Goal: Task Accomplishment & Management: Complete application form

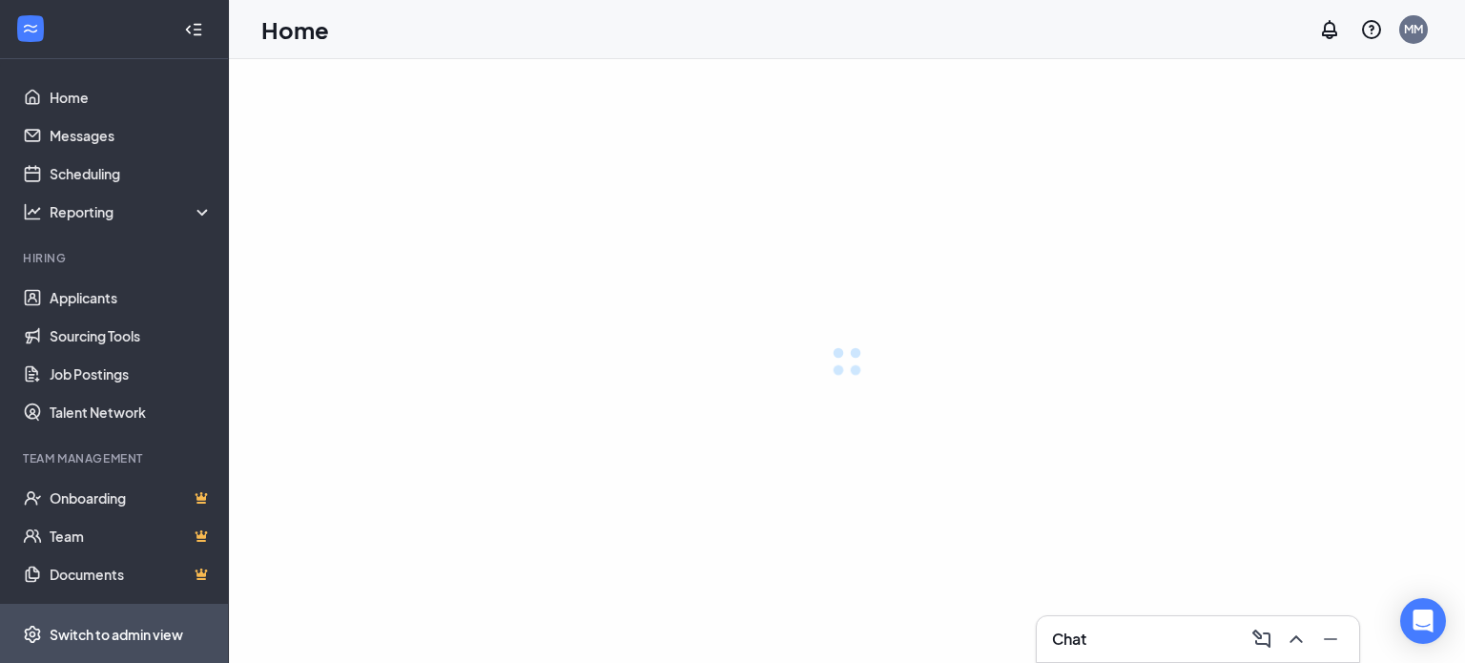
click at [127, 632] on div "Switch to admin view" at bounding box center [117, 634] width 134 height 19
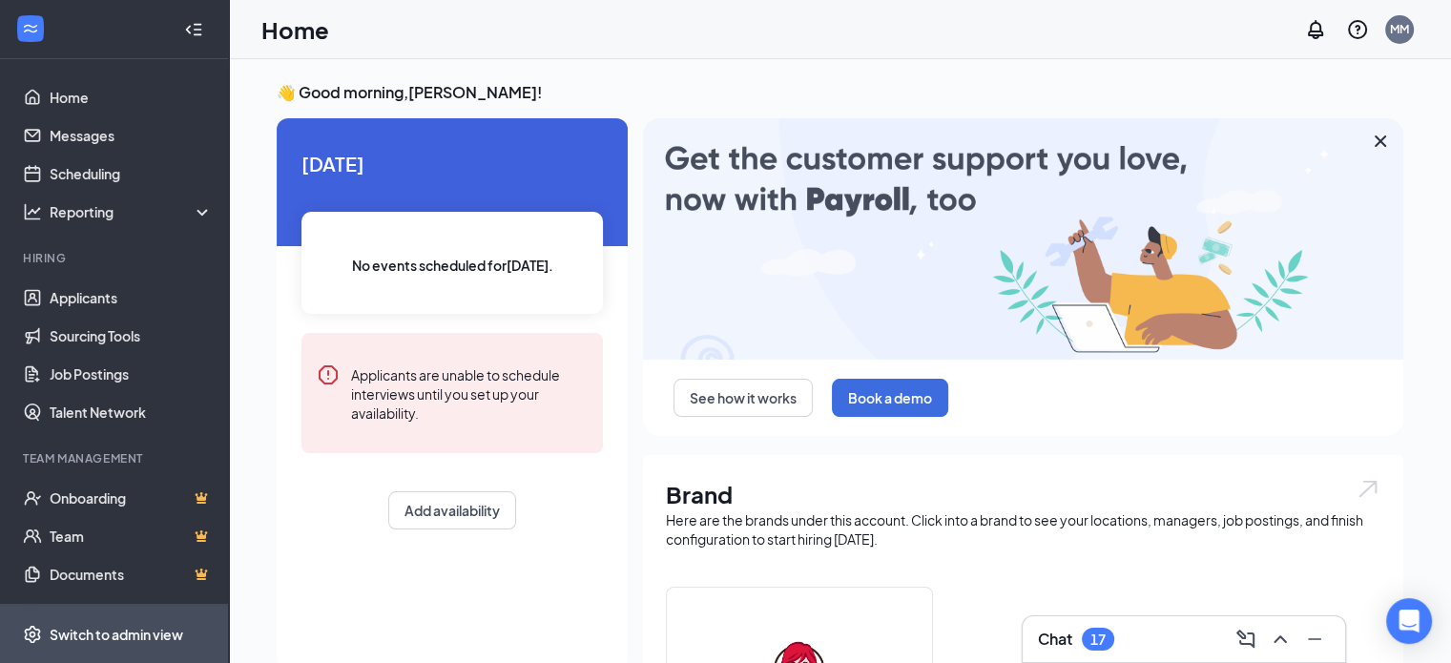
click at [87, 634] on div "Switch to admin view" at bounding box center [117, 634] width 134 height 19
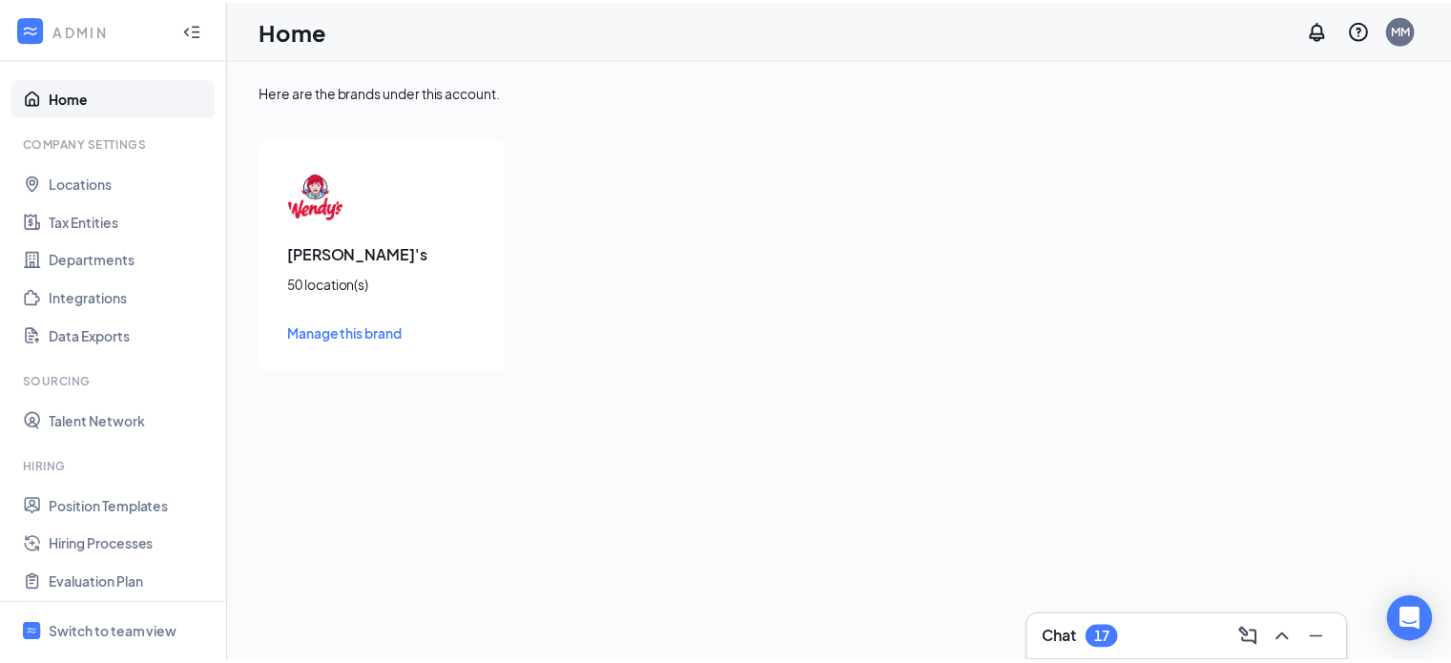
scroll to position [255, 0]
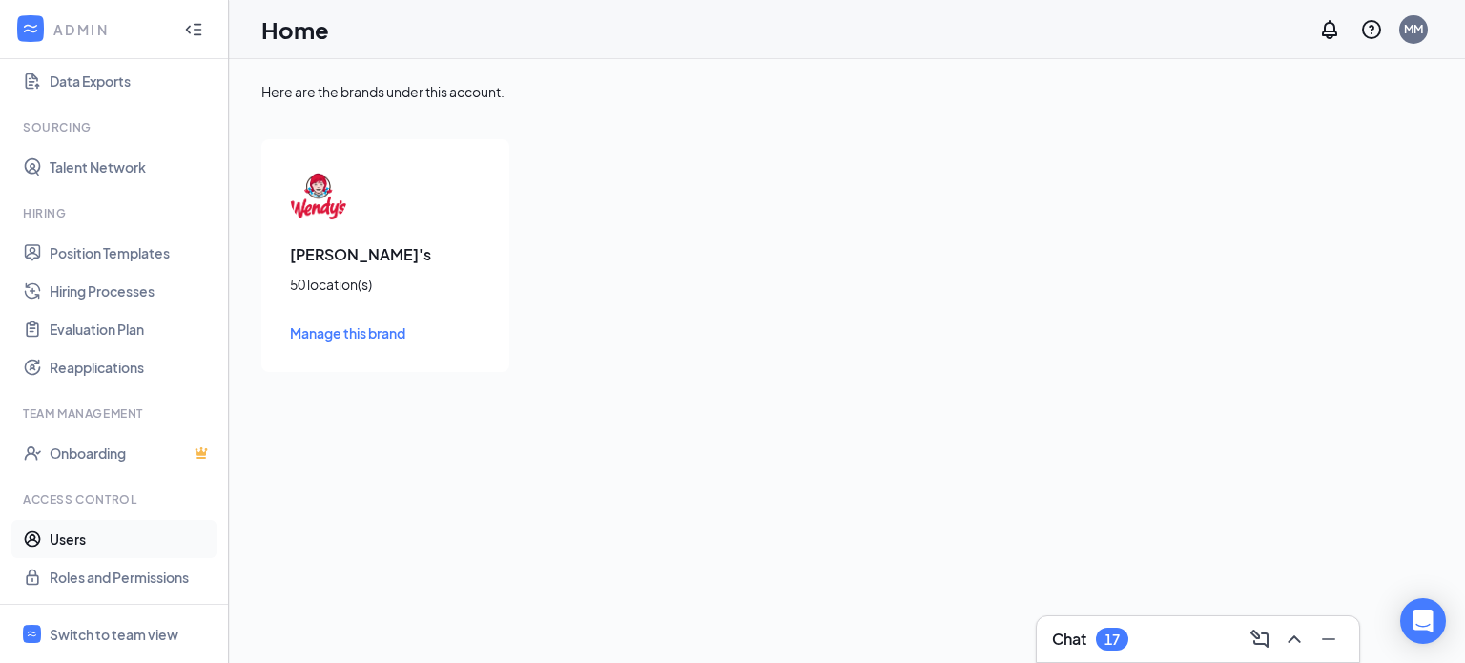
click at [74, 542] on link "Users" at bounding box center [131, 539] width 163 height 38
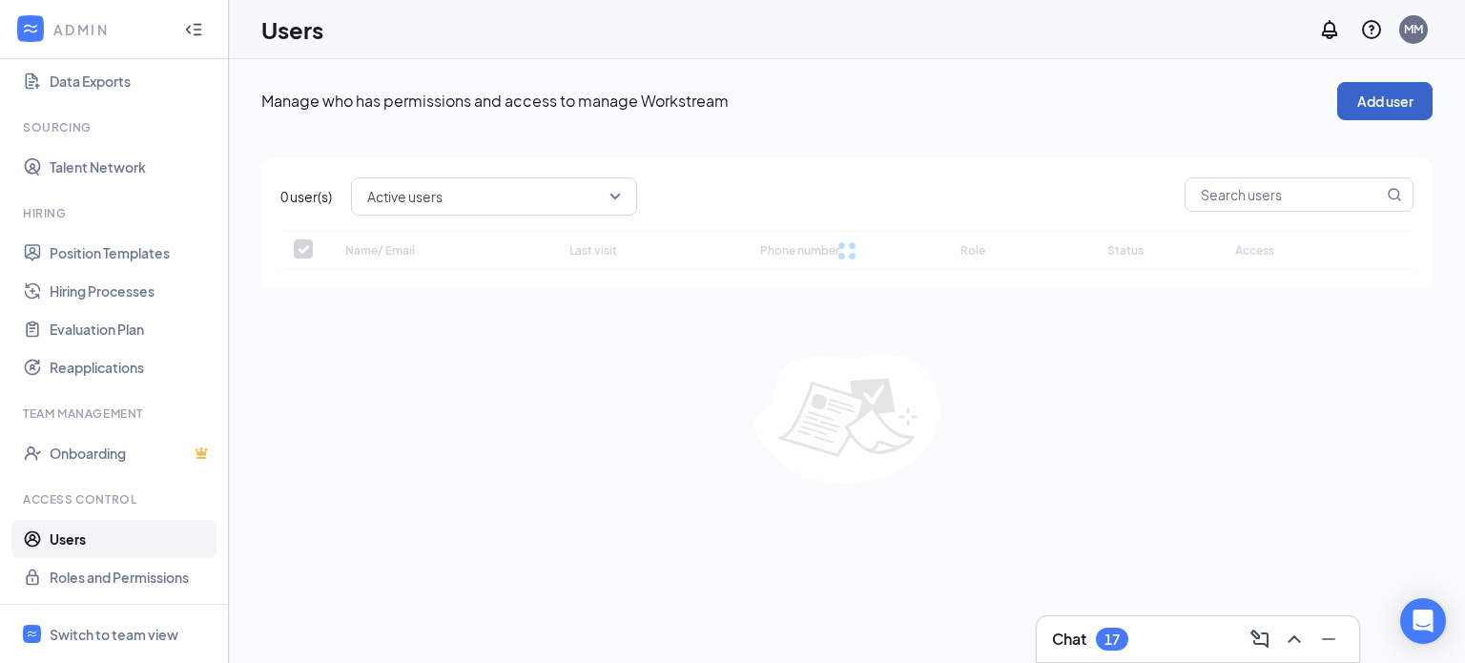
click at [1385, 96] on button "Add user" at bounding box center [1384, 101] width 95 height 38
checkbox input "false"
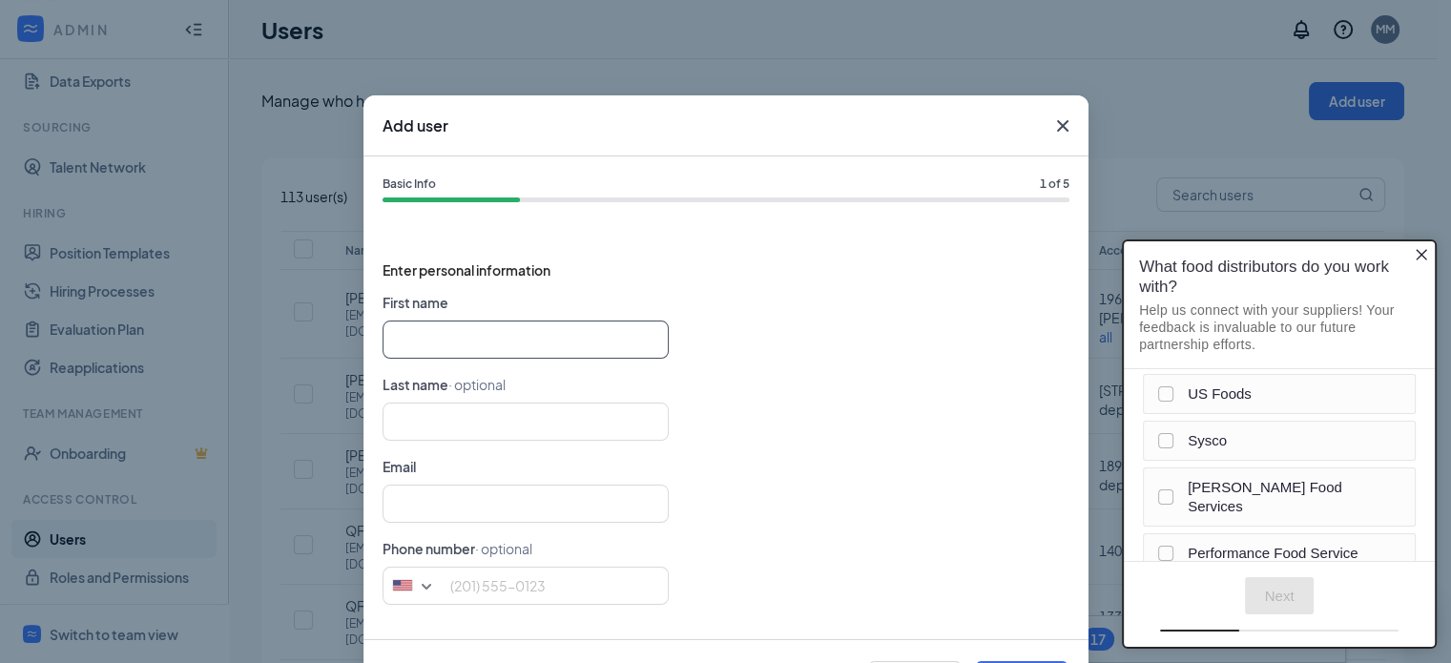
click at [485, 341] on input "text" at bounding box center [526, 340] width 286 height 38
type input "GENERAL"
type input "M"
type input "GENERAL"
type input "MANAGER"
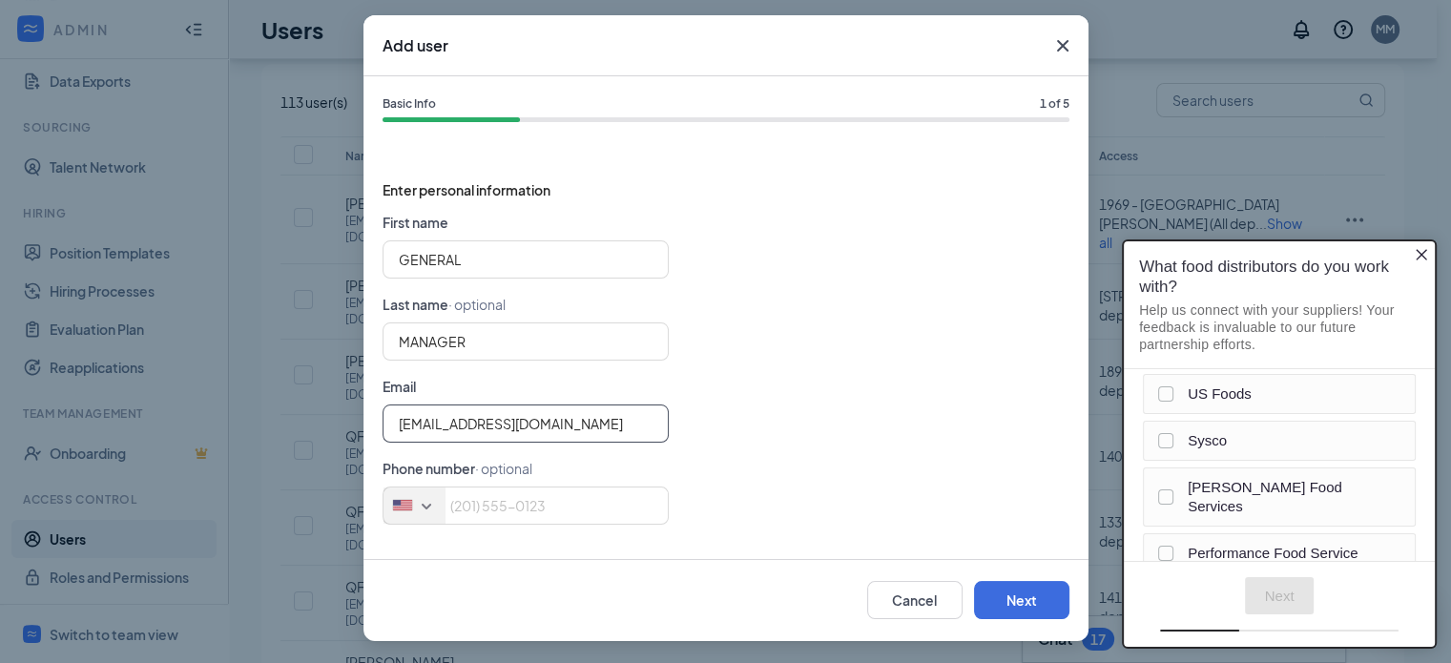
scroll to position [95, 0]
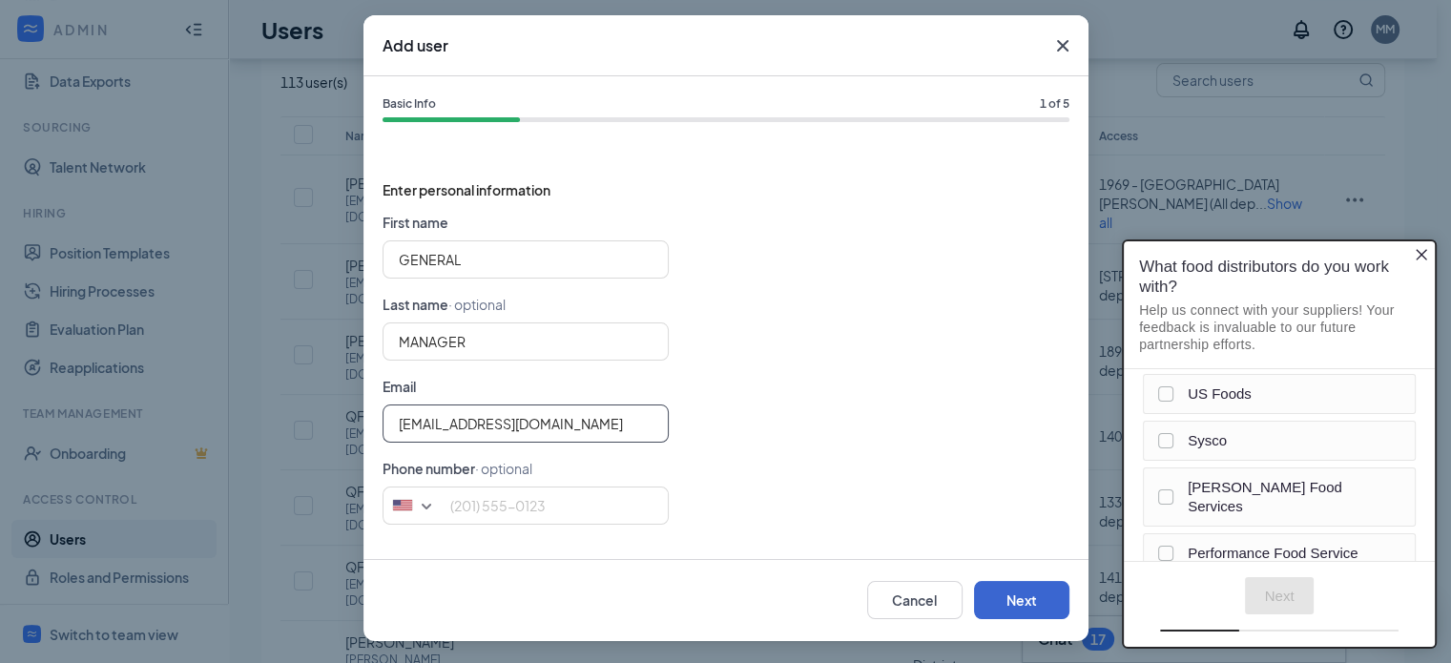
type input "[EMAIL_ADDRESS][DOMAIN_NAME]"
click at [1015, 598] on button "Next" at bounding box center [1021, 600] width 95 height 38
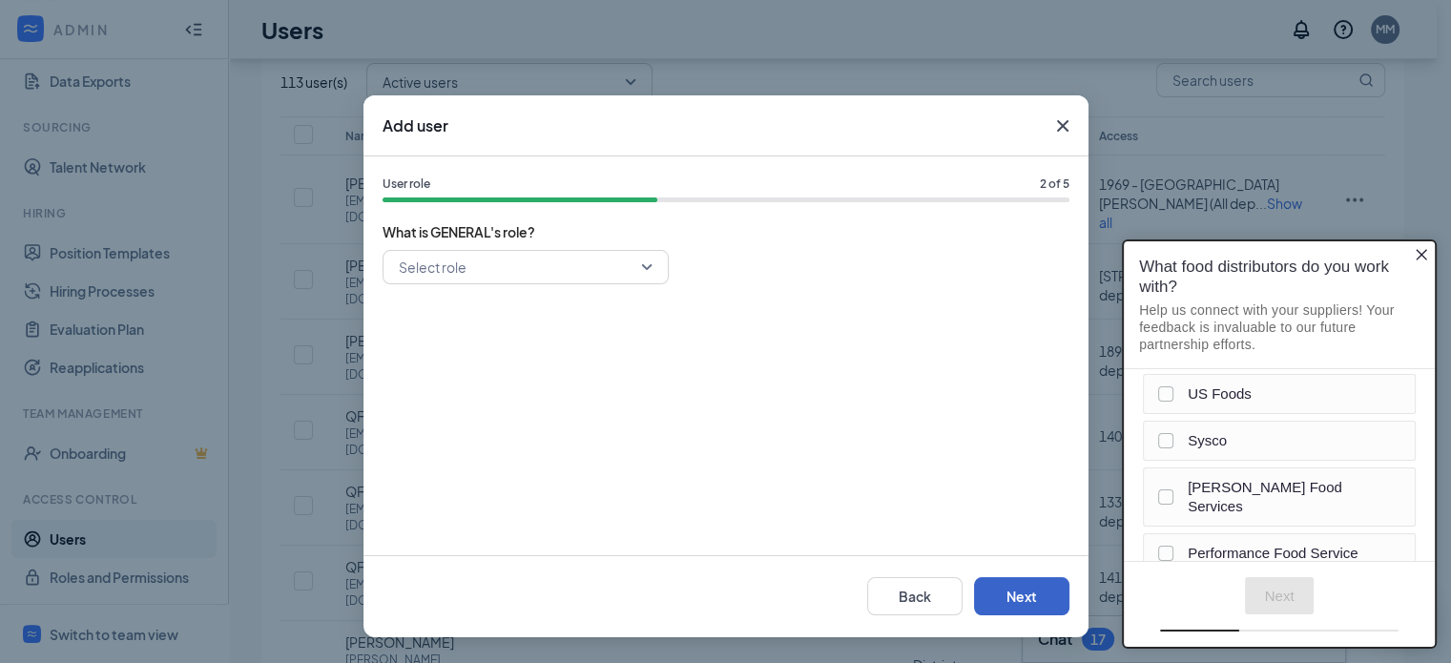
scroll to position [0, 0]
click at [648, 265] on div "Select role" at bounding box center [526, 267] width 286 height 34
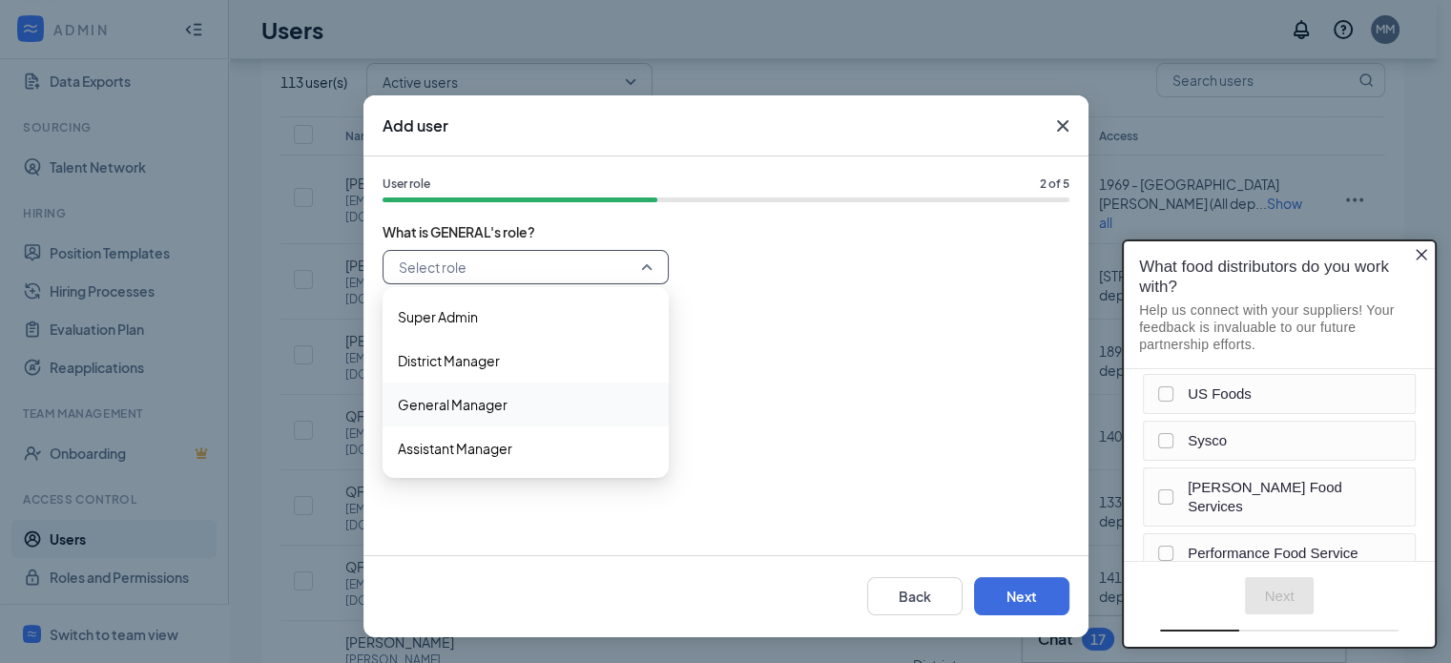
click at [546, 401] on span "General Manager" at bounding box center [526, 404] width 256 height 21
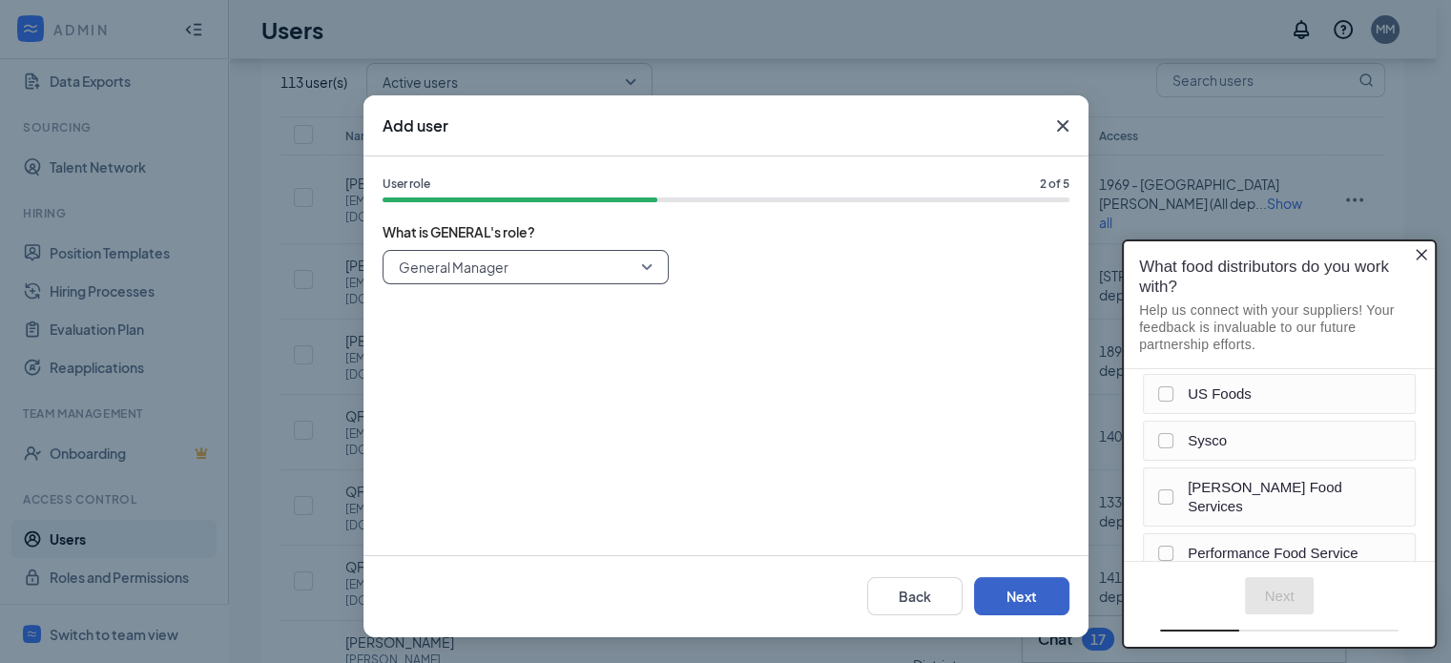
click at [1023, 595] on button "Next" at bounding box center [1021, 596] width 95 height 38
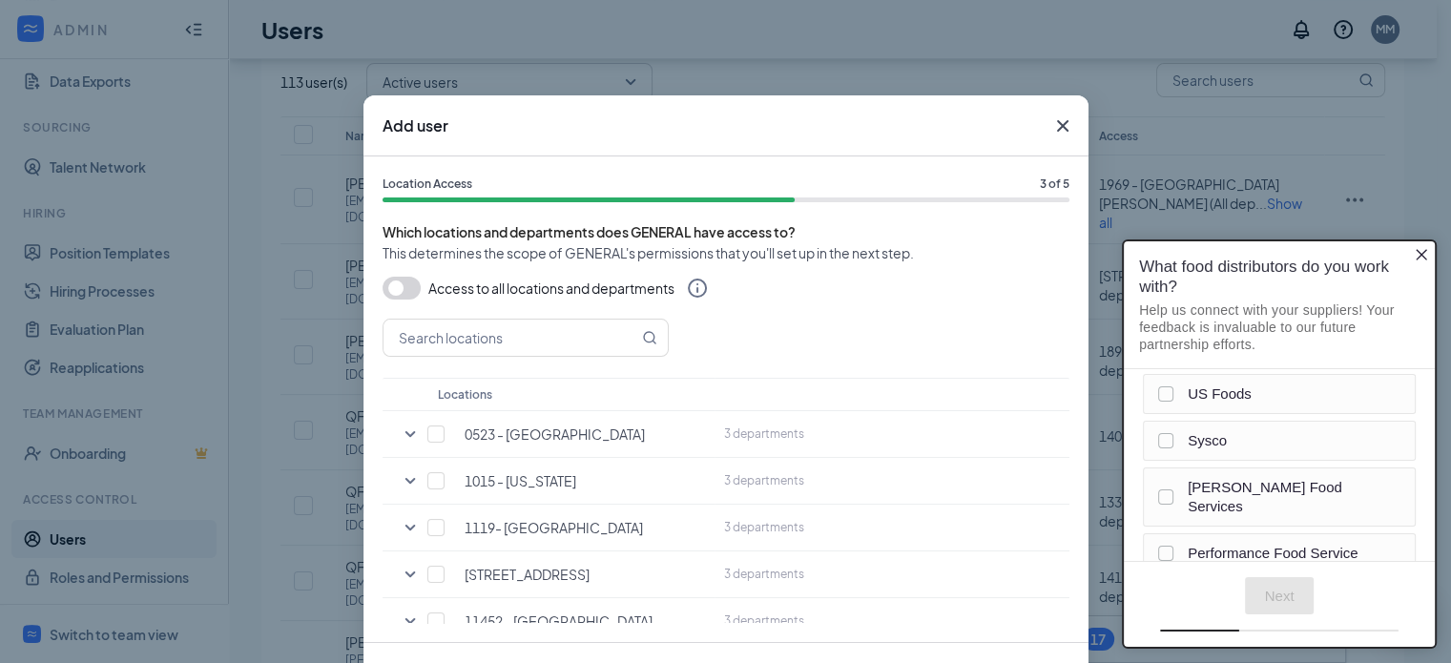
click at [390, 286] on button "button" at bounding box center [402, 288] width 38 height 23
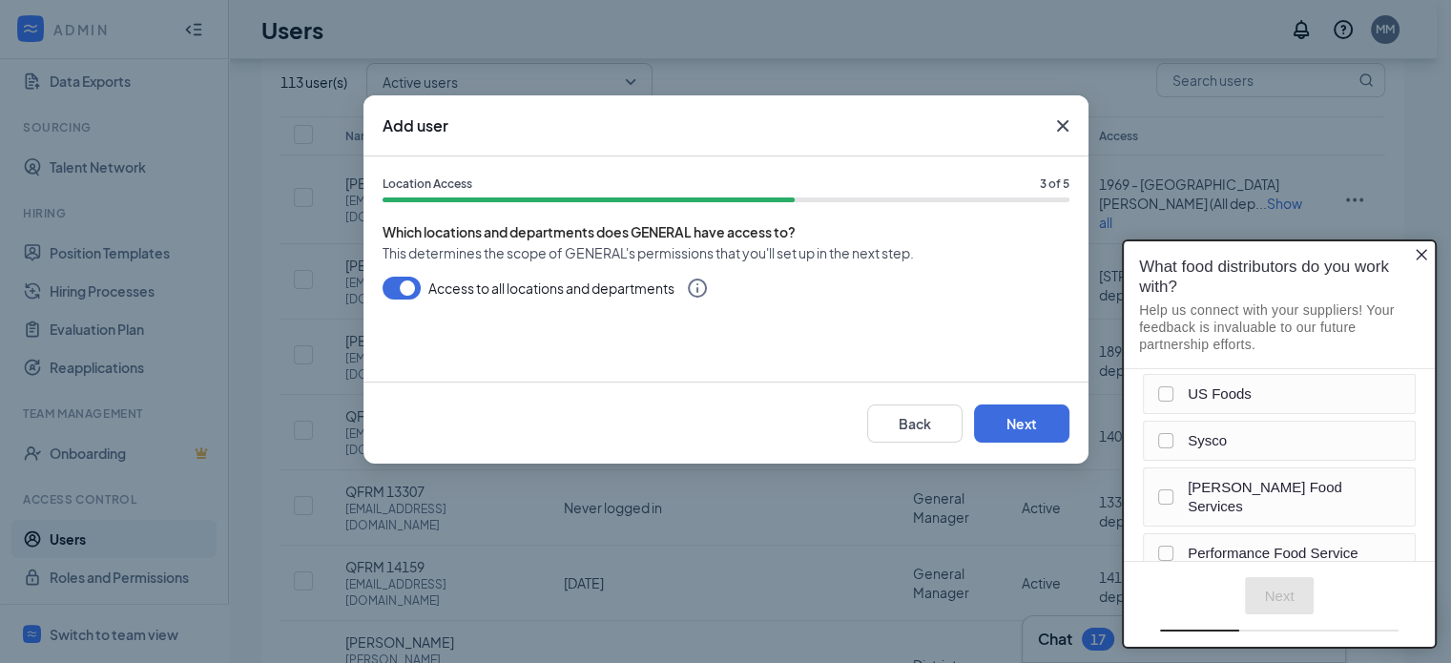
click at [406, 285] on button "button" at bounding box center [402, 288] width 38 height 23
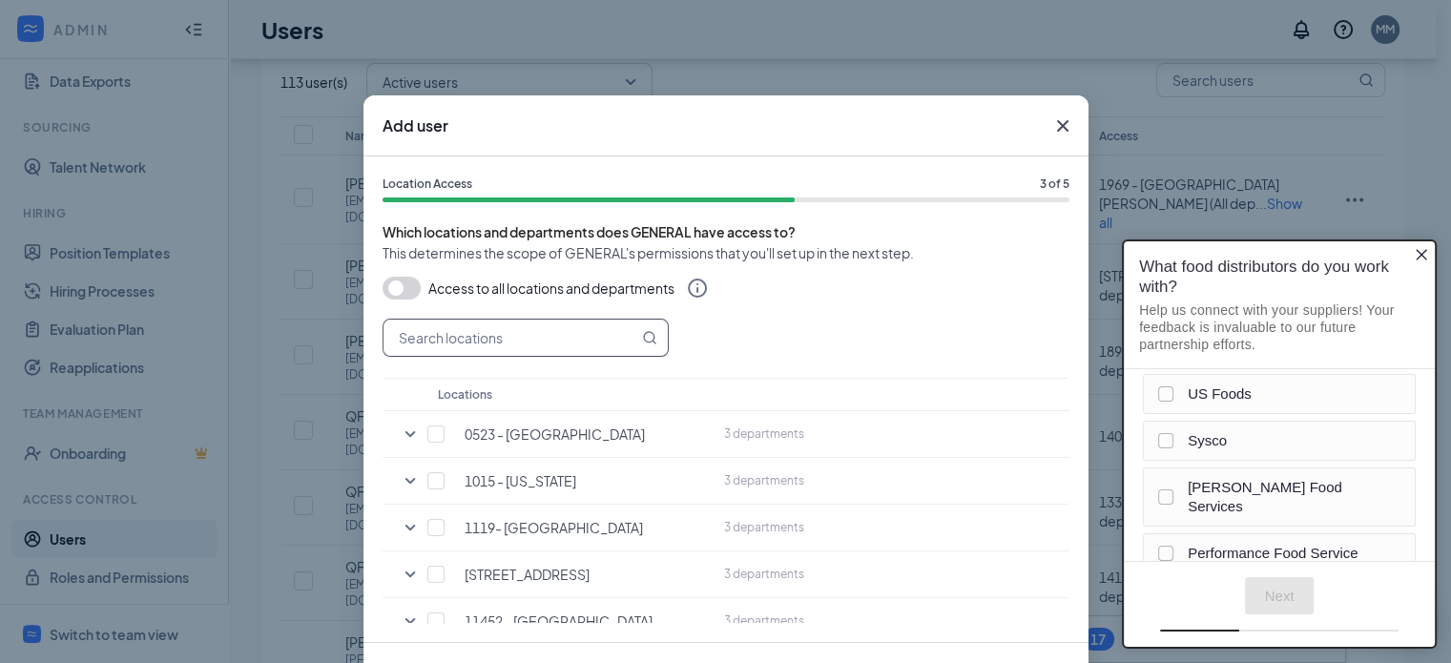
click at [435, 331] on input "text" at bounding box center [510, 338] width 255 height 36
type input "14377"
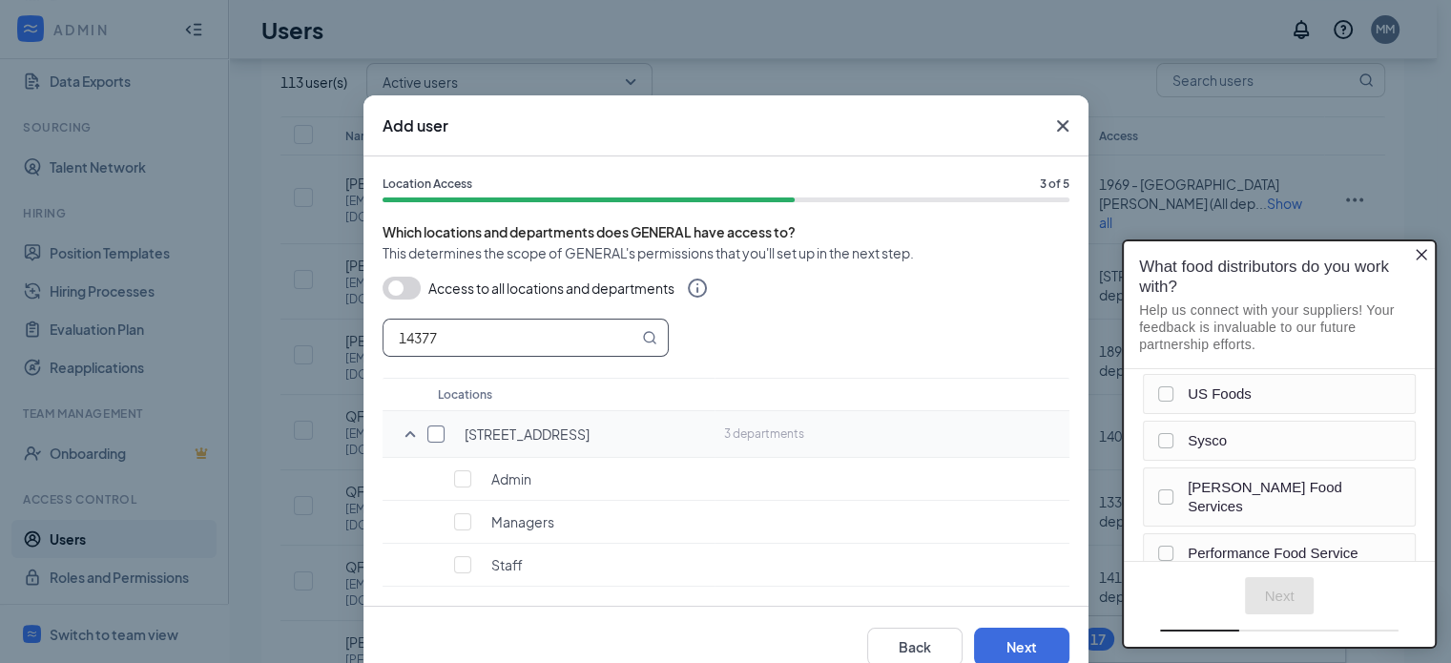
click at [429, 434] on input "checkbox" at bounding box center [435, 433] width 17 height 17
checkbox input "true"
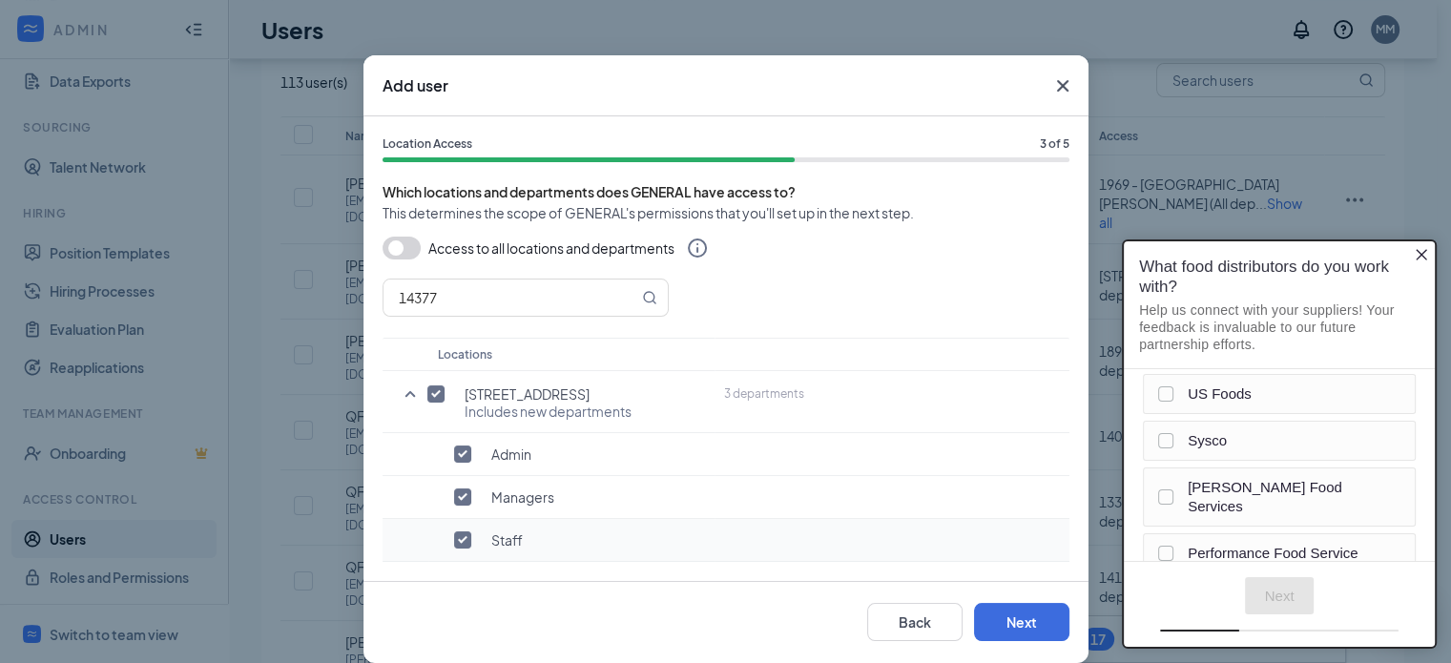
scroll to position [61, 0]
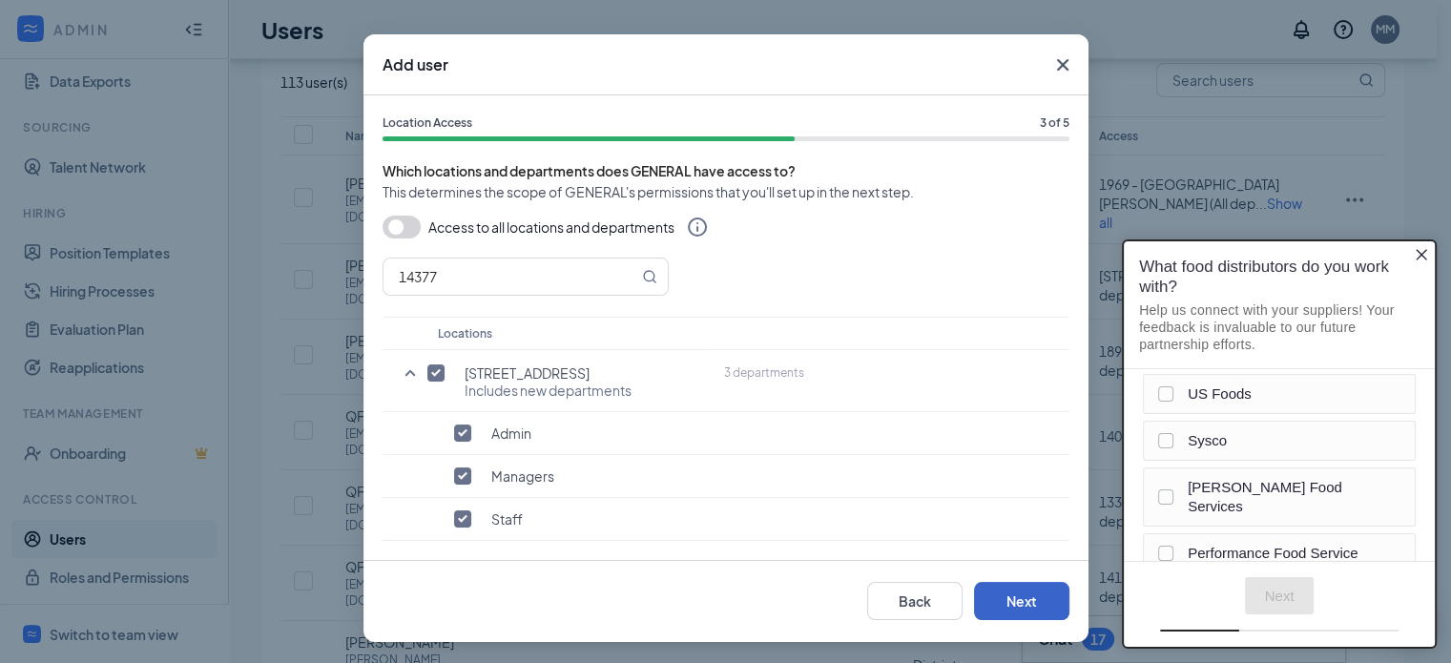
click at [996, 590] on button "Next" at bounding box center [1021, 601] width 95 height 38
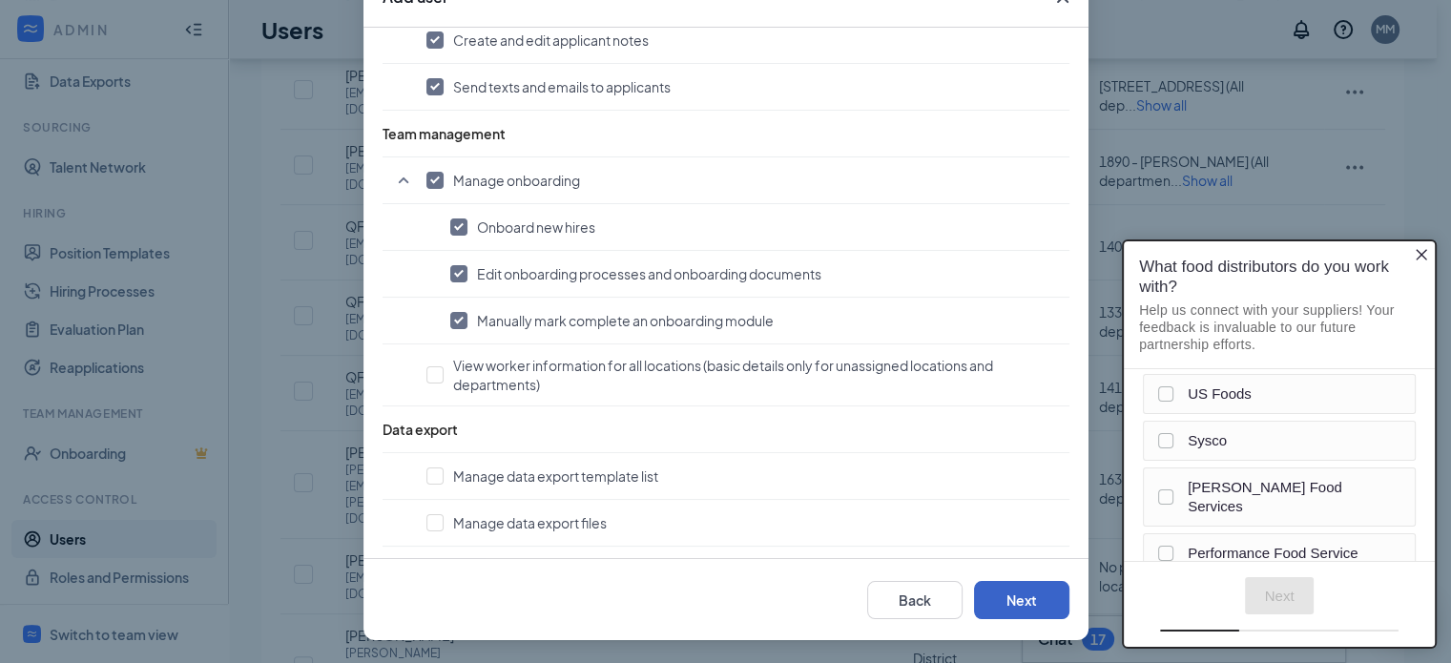
scroll to position [286, 0]
click at [995, 585] on button "Next" at bounding box center [1021, 600] width 95 height 38
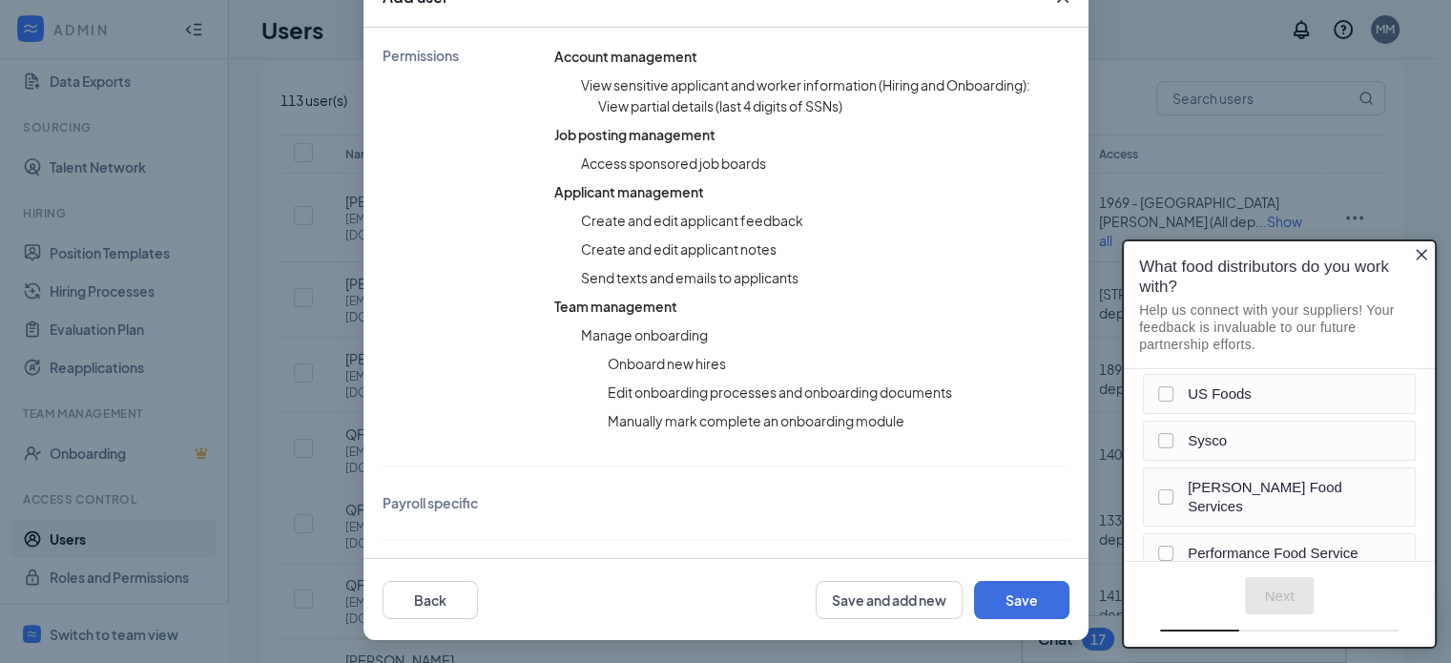
scroll to position [46, 0]
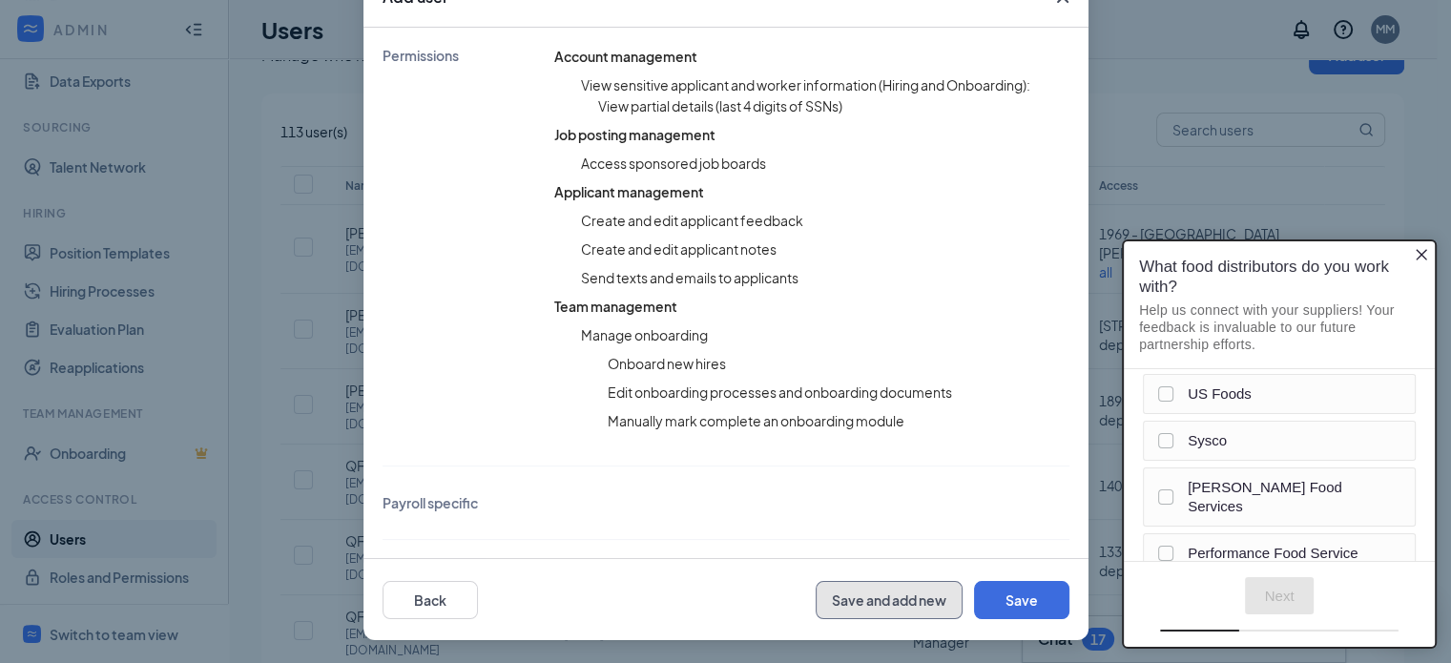
drag, startPoint x: 892, startPoint y: 603, endPoint x: 981, endPoint y: 515, distance: 124.8
click at [981, 515] on div "Add user Review 5 of 5 Review Please make sure the information you entered is c…" at bounding box center [725, 303] width 725 height 673
click at [1004, 590] on button "Save" at bounding box center [1021, 600] width 95 height 38
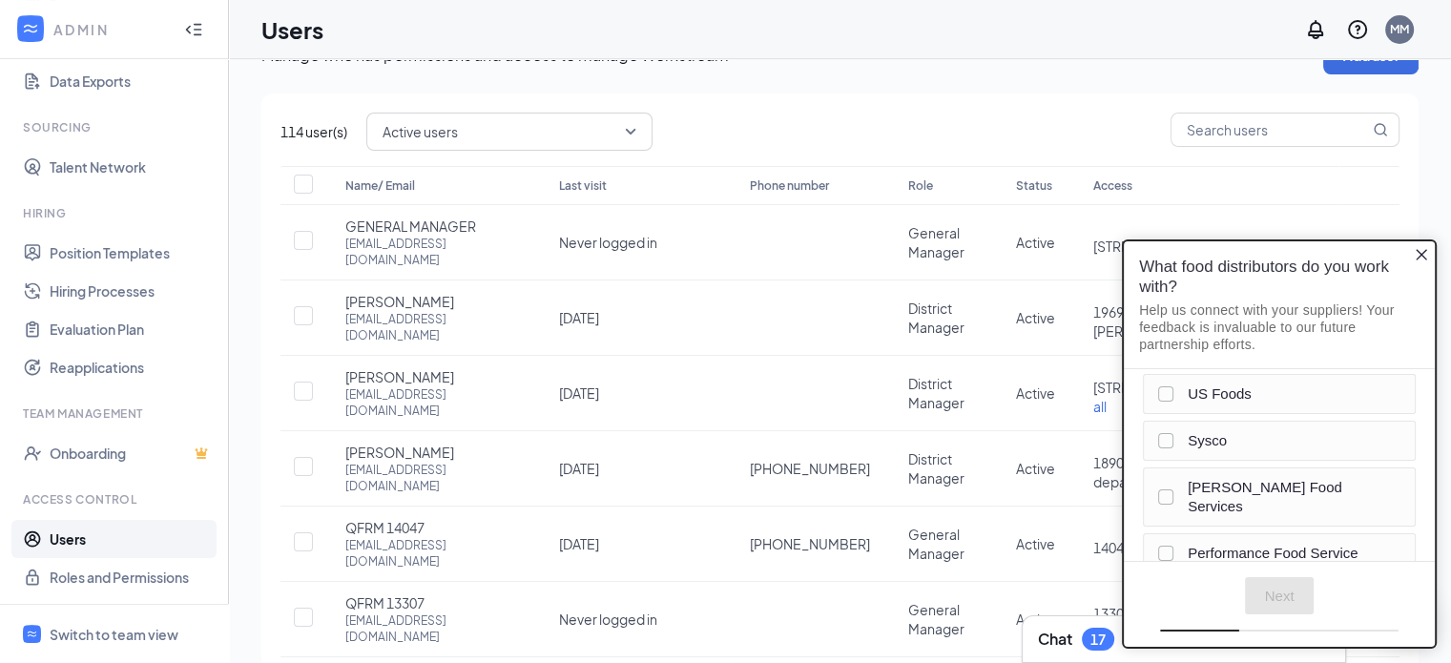
click at [1419, 249] on icon "Close button" at bounding box center [1421, 254] width 15 height 15
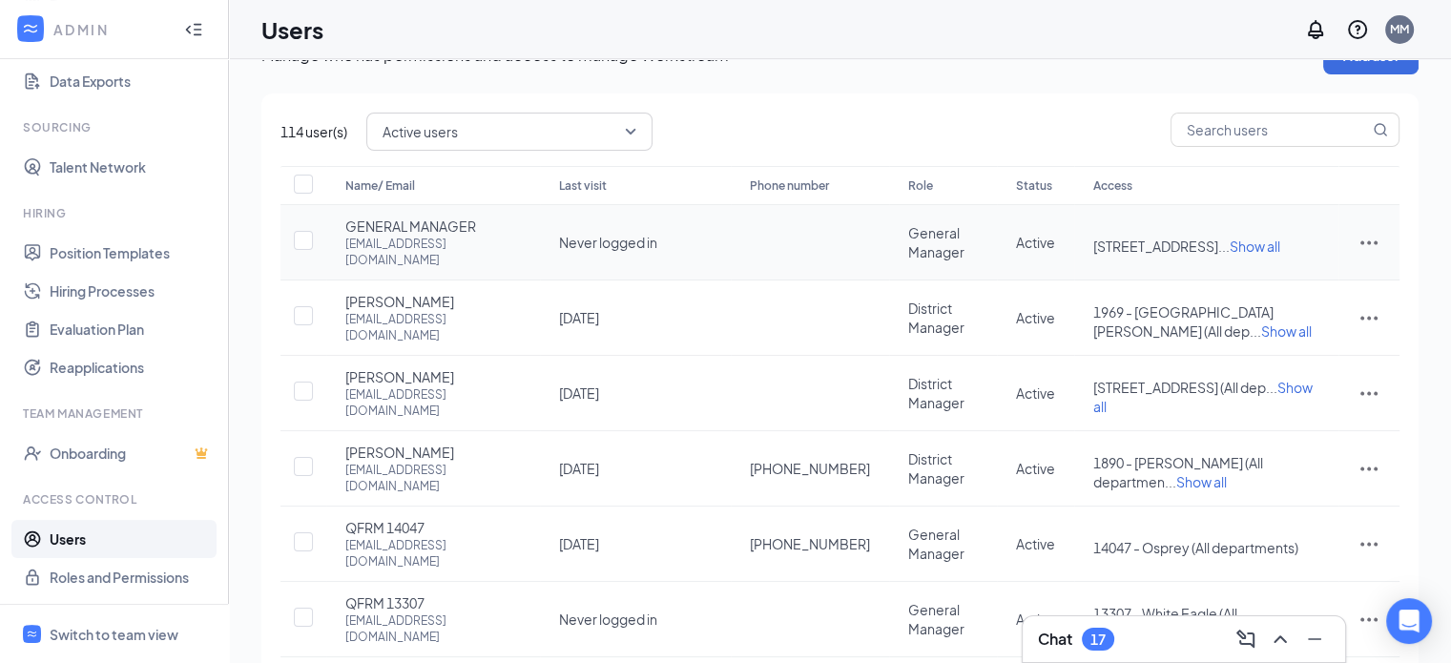
click at [1367, 241] on icon "ActionsIcon" at bounding box center [1368, 243] width 17 height 4
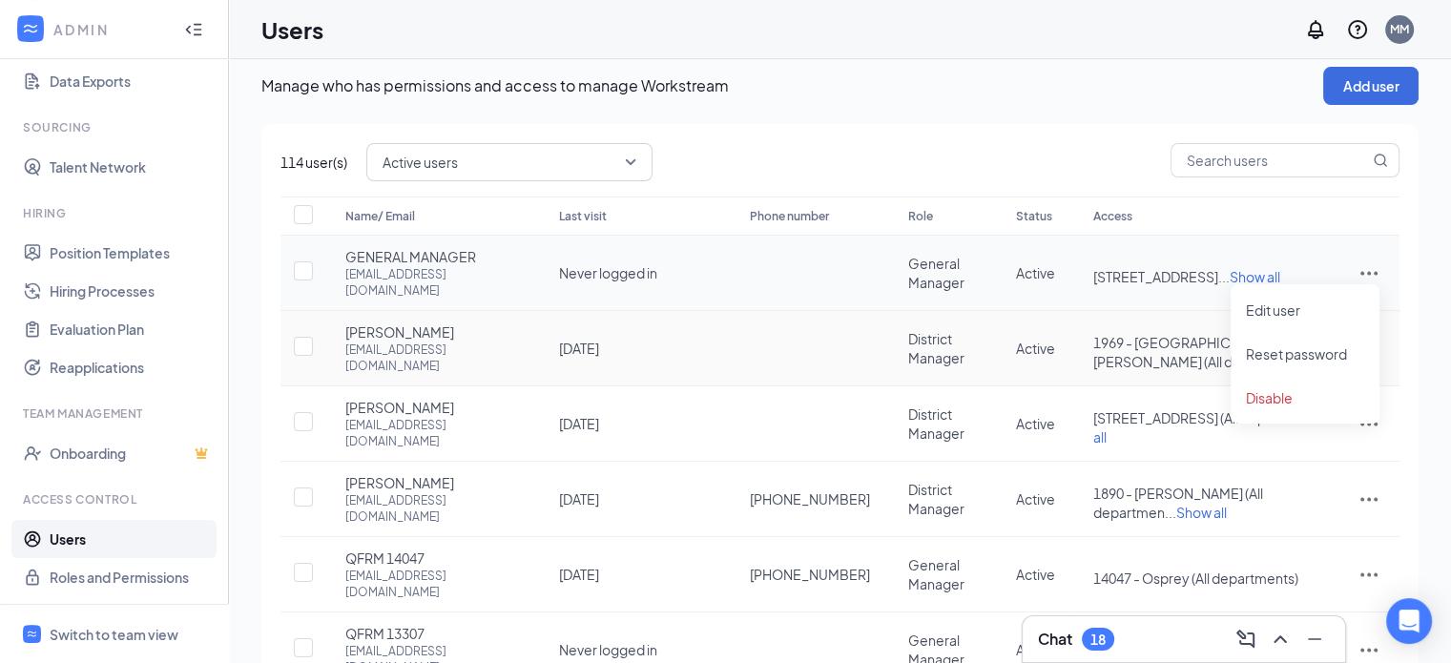
scroll to position [0, 0]
